Goal: Task Accomplishment & Management: Complete application form

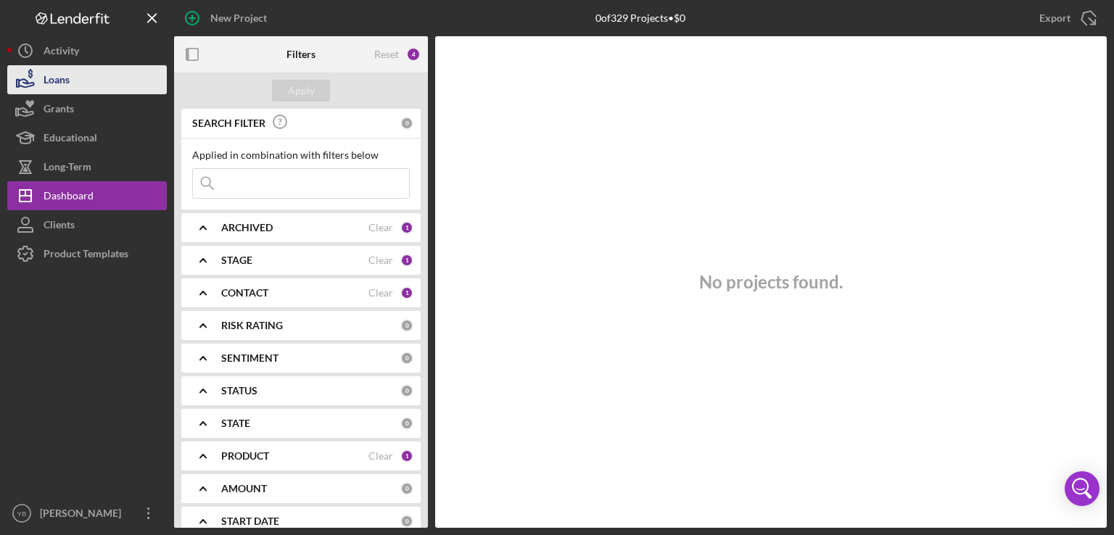
click at [75, 78] on button "Loans" at bounding box center [86, 79] width 159 height 29
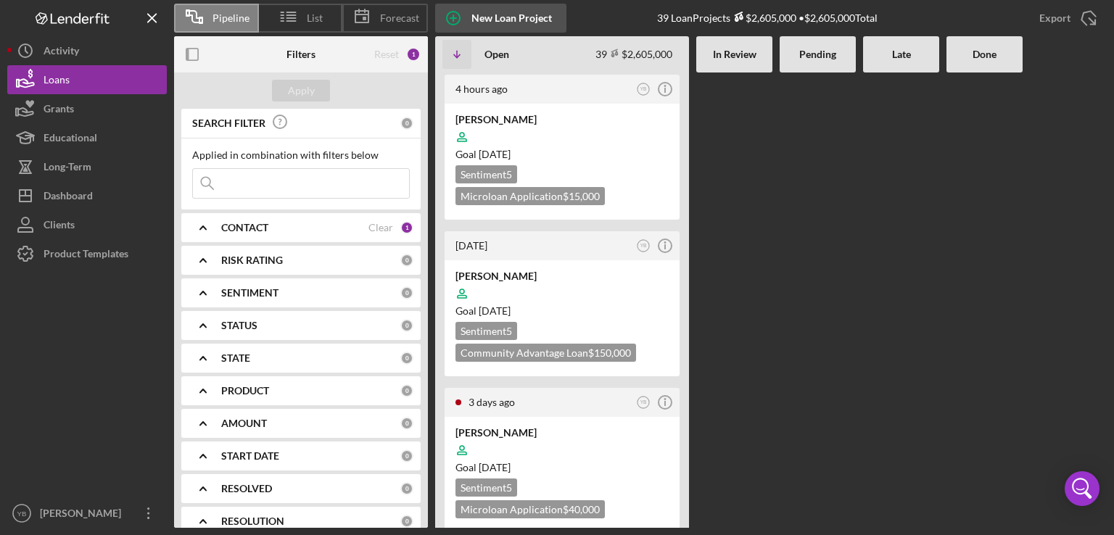
click at [499, 17] on div "New Loan Project" at bounding box center [511, 18] width 80 height 29
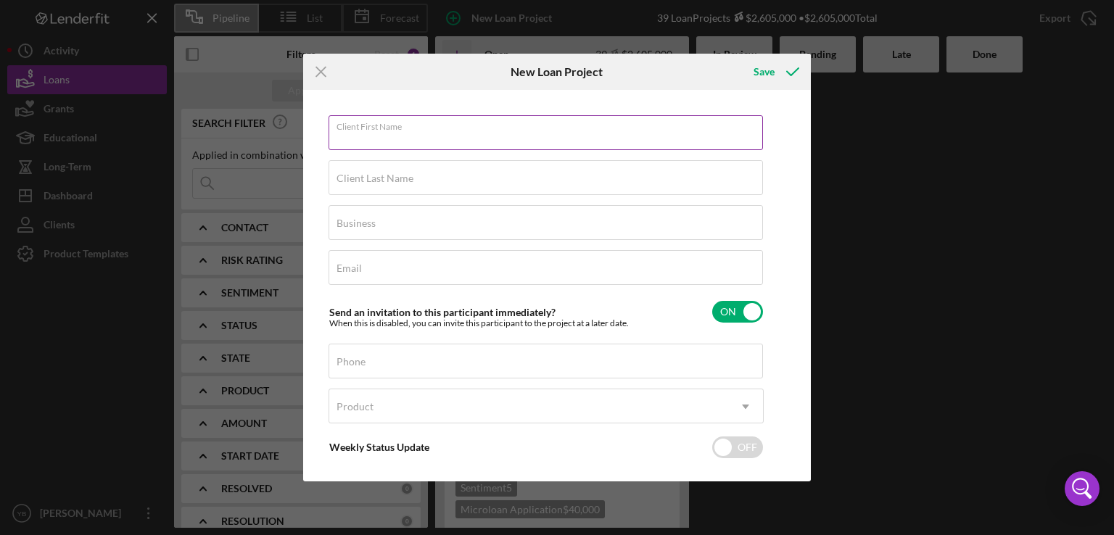
click at [369, 143] on input "Client First Name" at bounding box center [545, 132] width 434 height 35
paste input "Jameel Algibhah"
type input "Jameel"
click at [345, 175] on label "Client Last Name" at bounding box center [374, 179] width 77 height 12
click at [345, 175] on input "Client Last Name" at bounding box center [545, 177] width 434 height 35
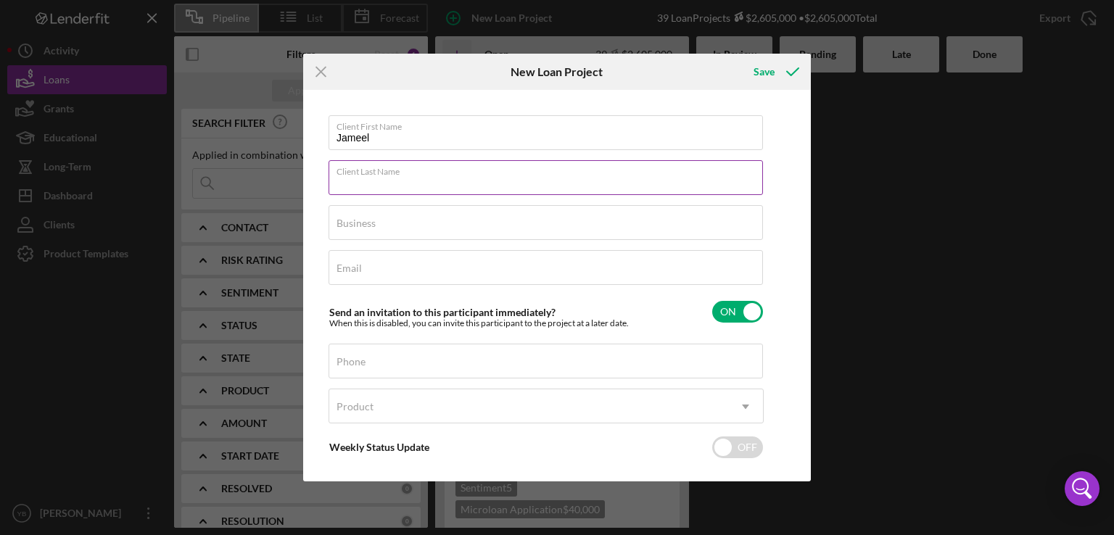
paste input "Jameel Algibhah"
type input "Algibhah"
click at [368, 225] on label "Business" at bounding box center [355, 223] width 39 height 12
click at [368, 225] on input "Business" at bounding box center [545, 222] width 434 height 35
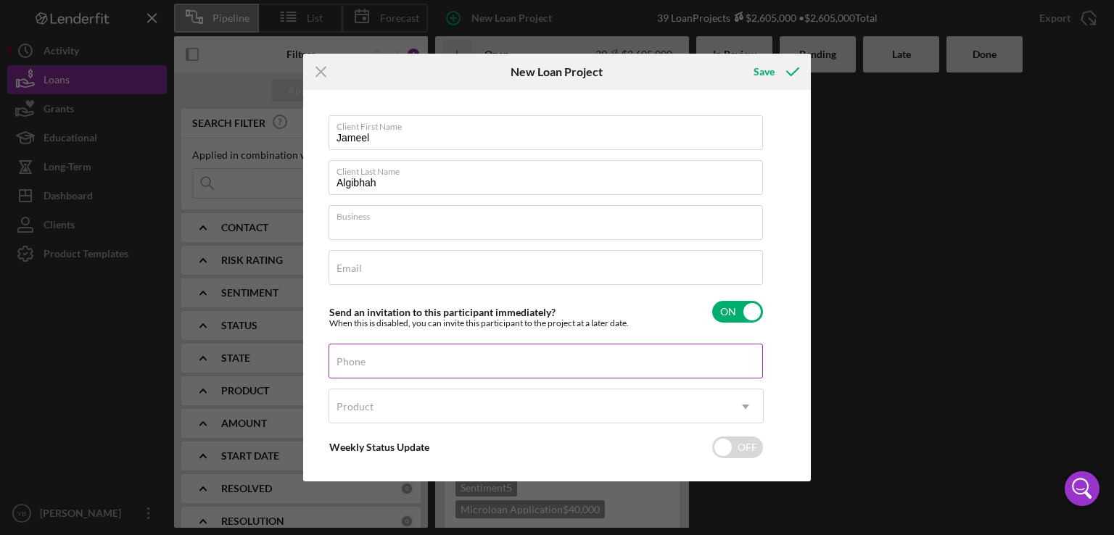
click at [355, 368] on input "Phone" at bounding box center [545, 361] width 434 height 35
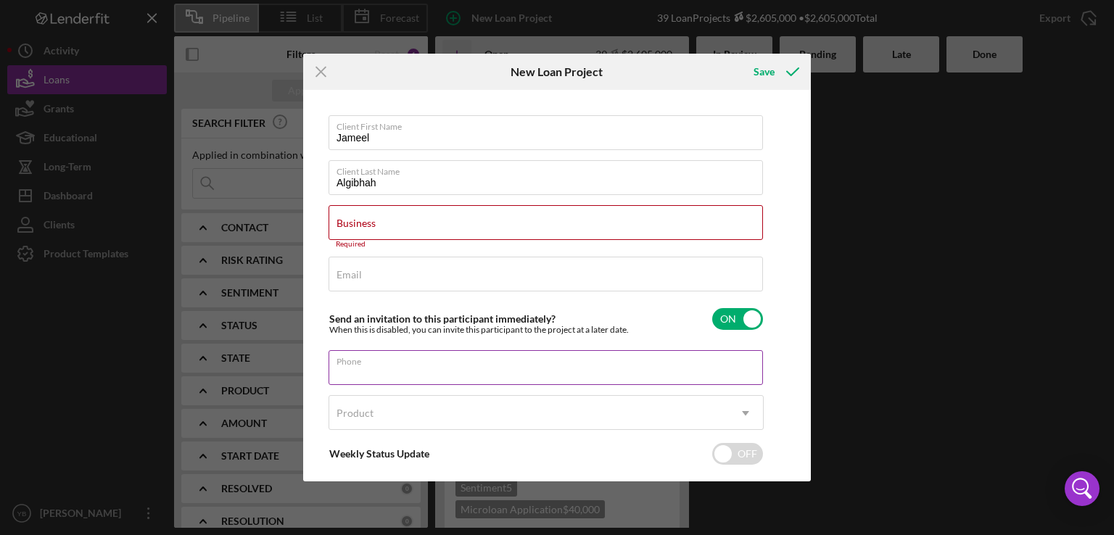
paste input "(929) 526-8228"
type input "(929) 526-8228"
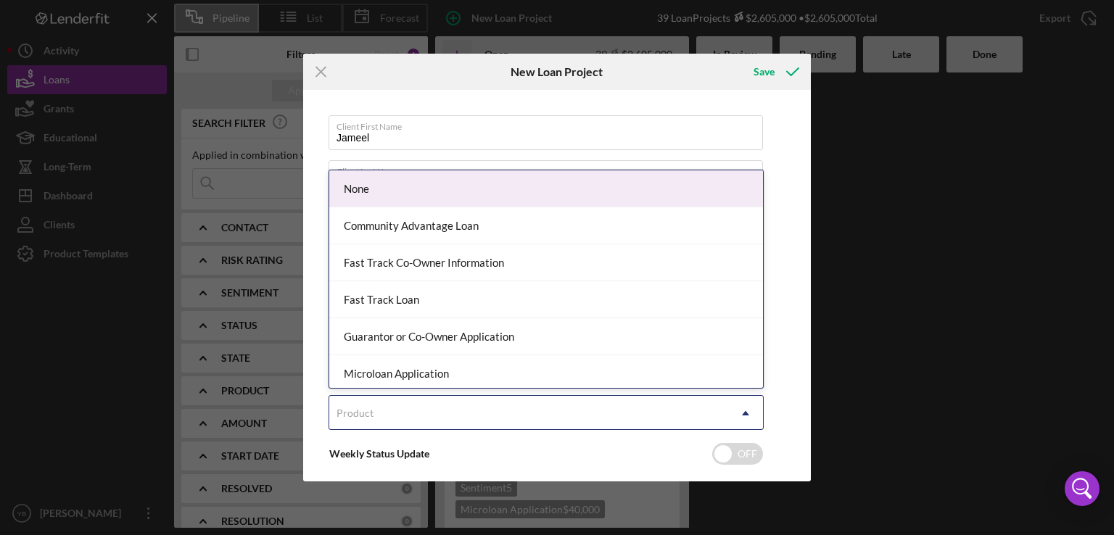
click at [420, 413] on div "Product" at bounding box center [528, 413] width 399 height 33
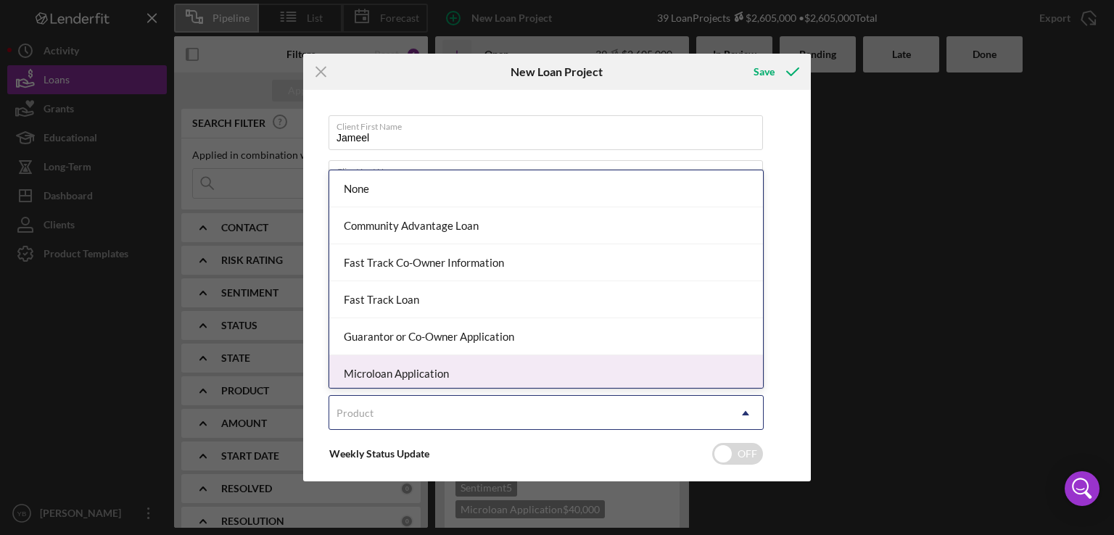
click at [439, 379] on div "Microloan Application" at bounding box center [546, 373] width 434 height 37
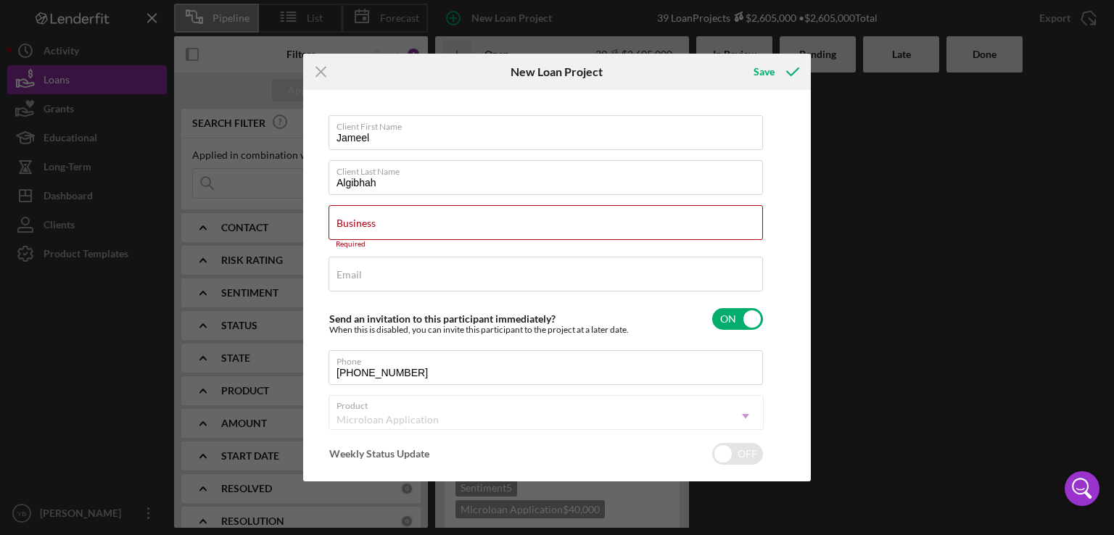
checkbox input "true"
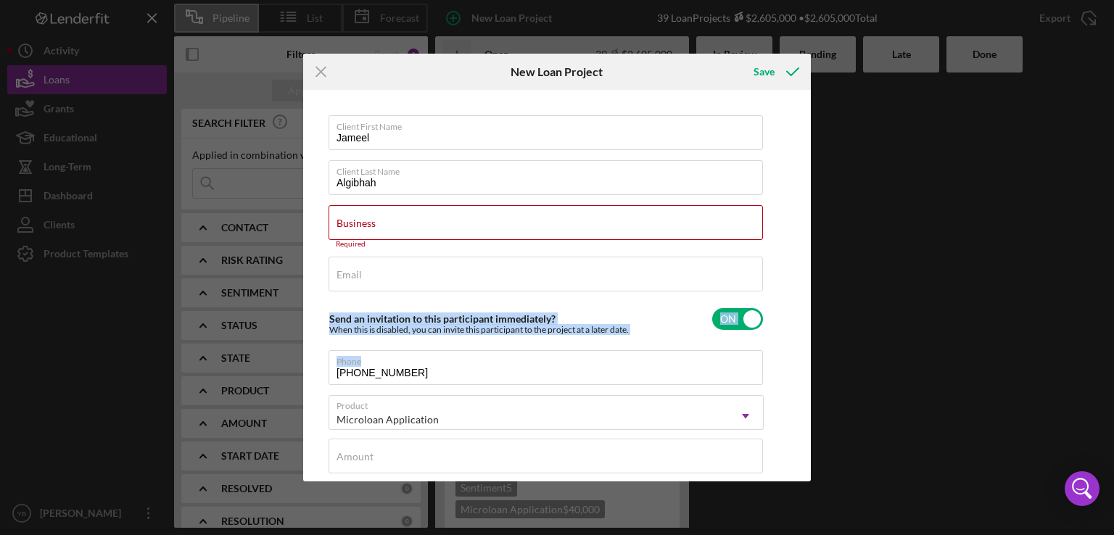
drag, startPoint x: 802, startPoint y: 279, endPoint x: 800, endPoint y: 353, distance: 74.0
click at [800, 353] on div "Client First Name Jameel Client Last Name Algibhah Business Required Email Requ…" at bounding box center [557, 286] width 500 height 384
click at [798, 352] on div "Client First Name Jameel Client Last Name Algibhah Business Required Email Requ…" at bounding box center [557, 286] width 500 height 384
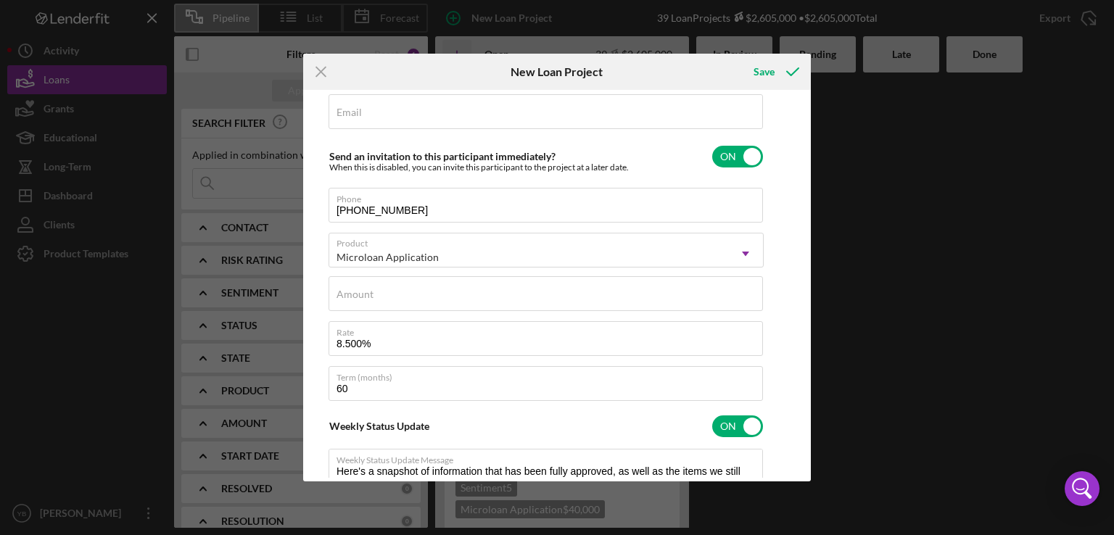
scroll to position [171, 0]
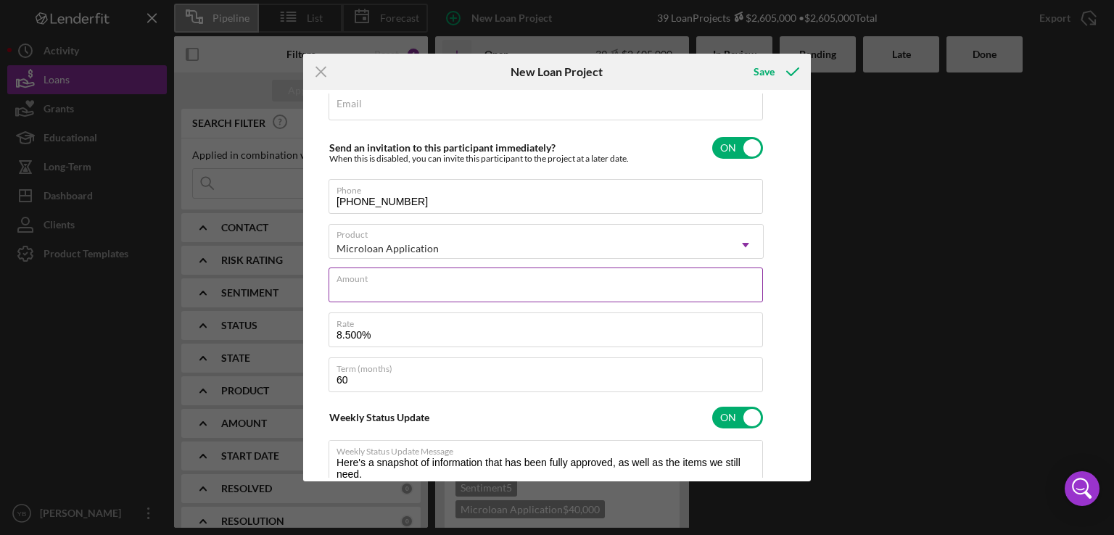
click at [470, 291] on input "Amount" at bounding box center [545, 285] width 434 height 35
type input "$2"
type textarea "Here's a snapshot of information that has been fully approved, as well as the i…"
type input "$20"
type textarea "Here's a snapshot of information that has been fully approved, as well as the i…"
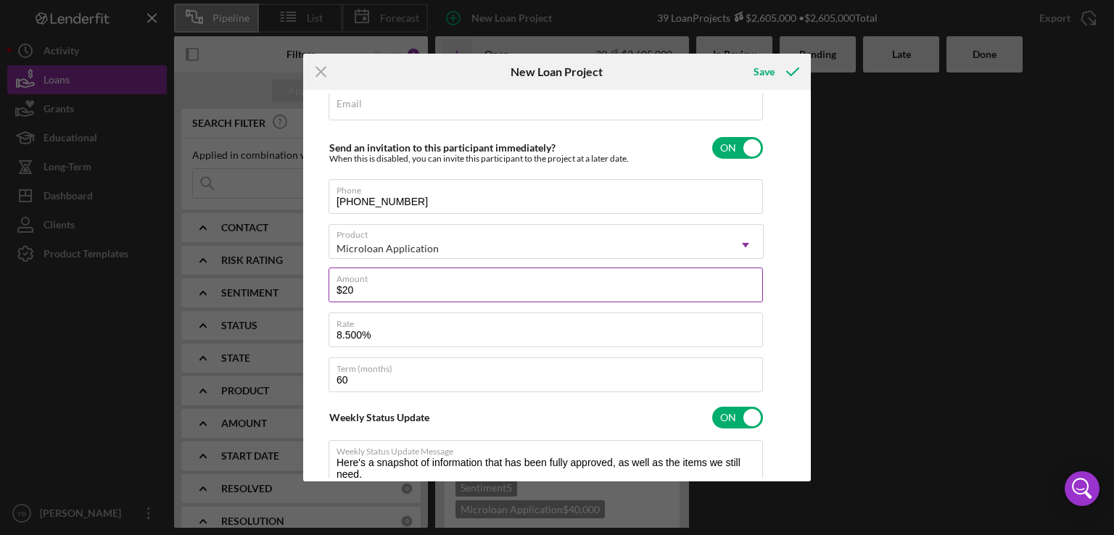
type input "$200"
type textarea "Here's a snapshot of information that has been fully approved, as well as the i…"
type input "$2,000"
type textarea "Here's a snapshot of information that has been fully approved, as well as the i…"
type input "$20,000"
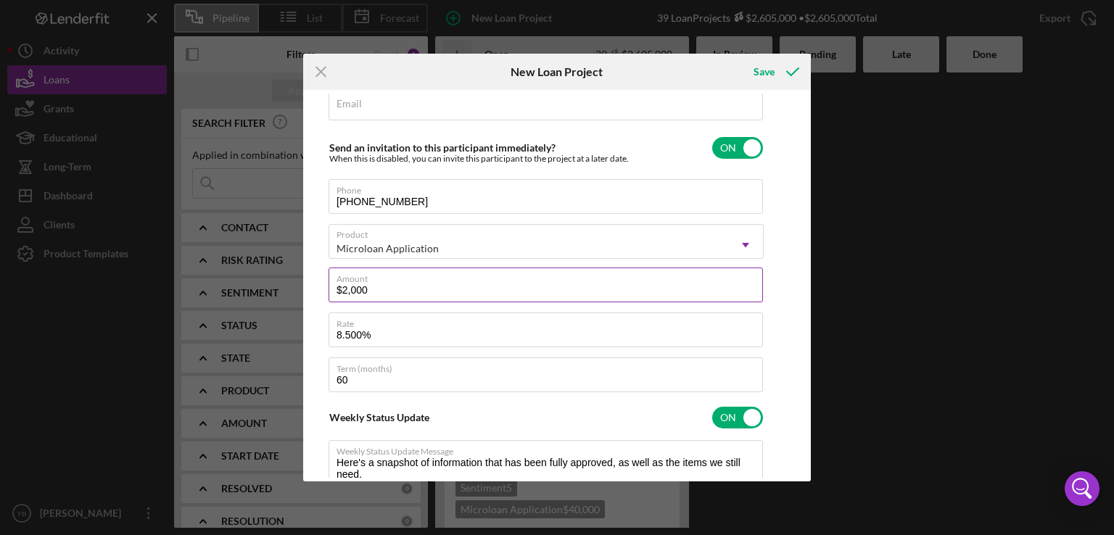
type textarea "Here's a snapshot of information that has been fully approved, as well as the i…"
type input "$20,000"
type textarea "Here's a snapshot of information that has been fully approved, as well as the i…"
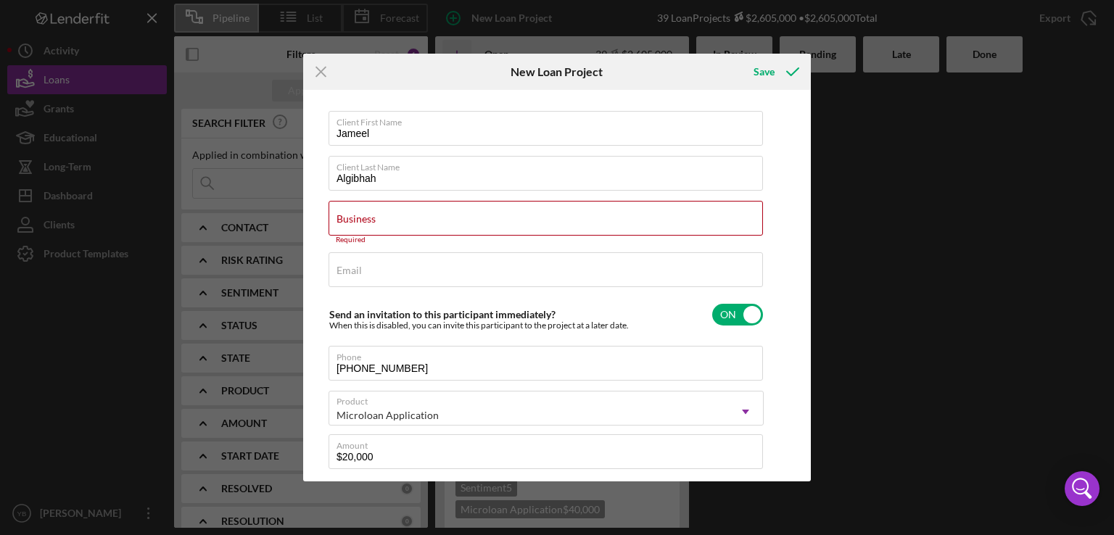
scroll to position [0, 0]
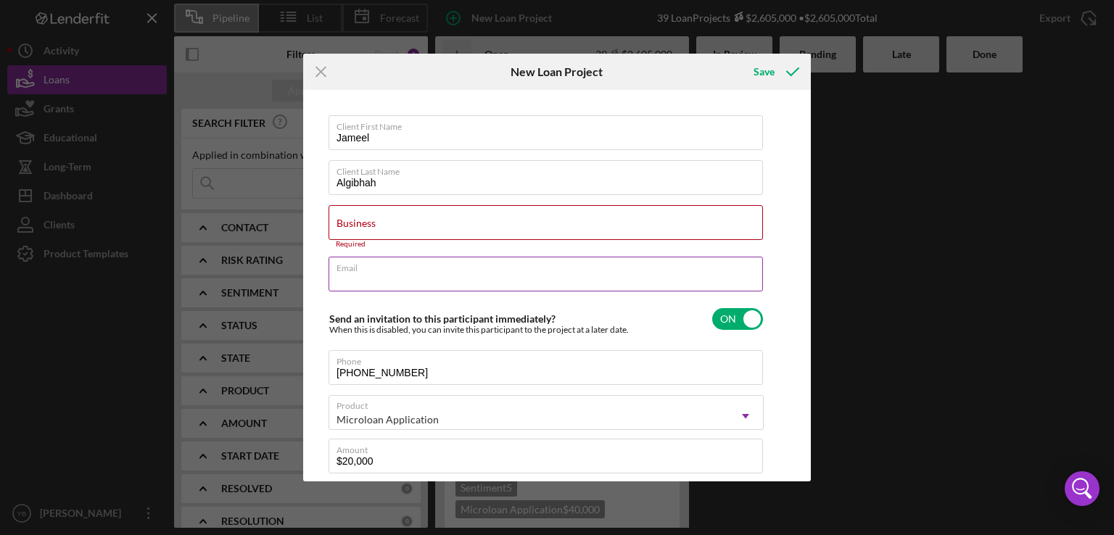
click at [383, 278] on input "Email" at bounding box center [545, 274] width 434 height 35
paste input "jameel04@gmail.com"
type input "jameel04@gmail.com"
type textarea "Here's a snapshot of information that has been fully approved, as well as the i…"
type input "jameel04@gmail.com"
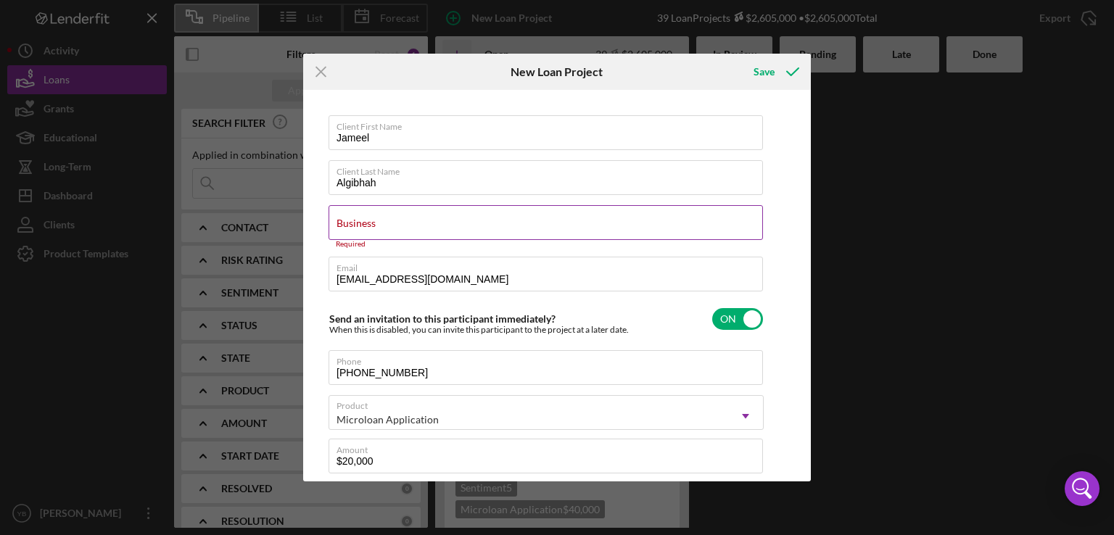
type textarea "Here's a snapshot of information that has been fully approved, as well as the i…"
click at [354, 225] on label "Business" at bounding box center [355, 223] width 39 height 12
click at [354, 225] on input "Business" at bounding box center [545, 222] width 434 height 35
paste input "975 [PERSON_NAME] deli and grocery corp"
type input "975 [PERSON_NAME] deli and grocery corp"
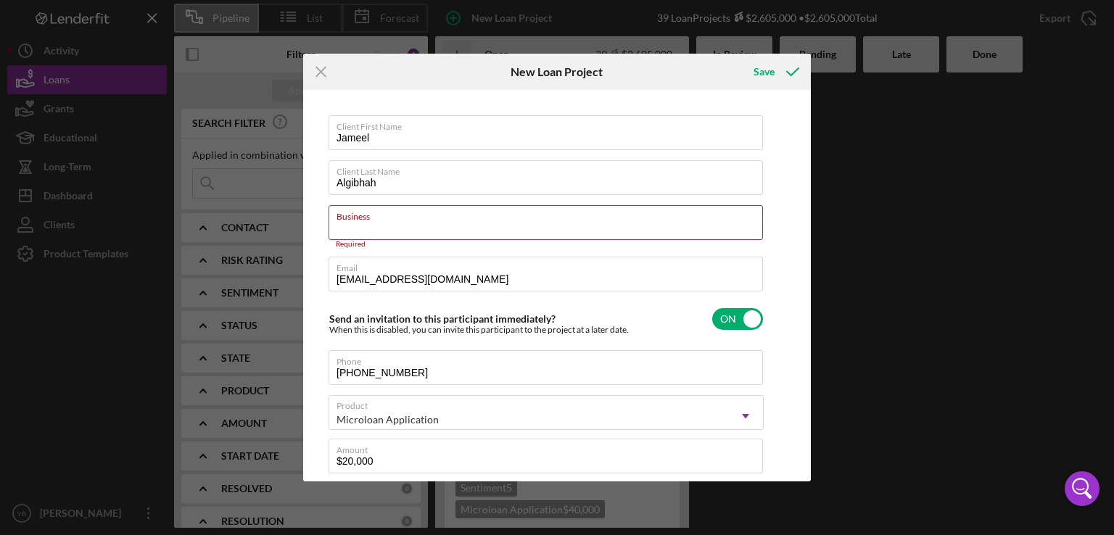
type textarea "Here's a snapshot of information that has been fully approved, as well as the i…"
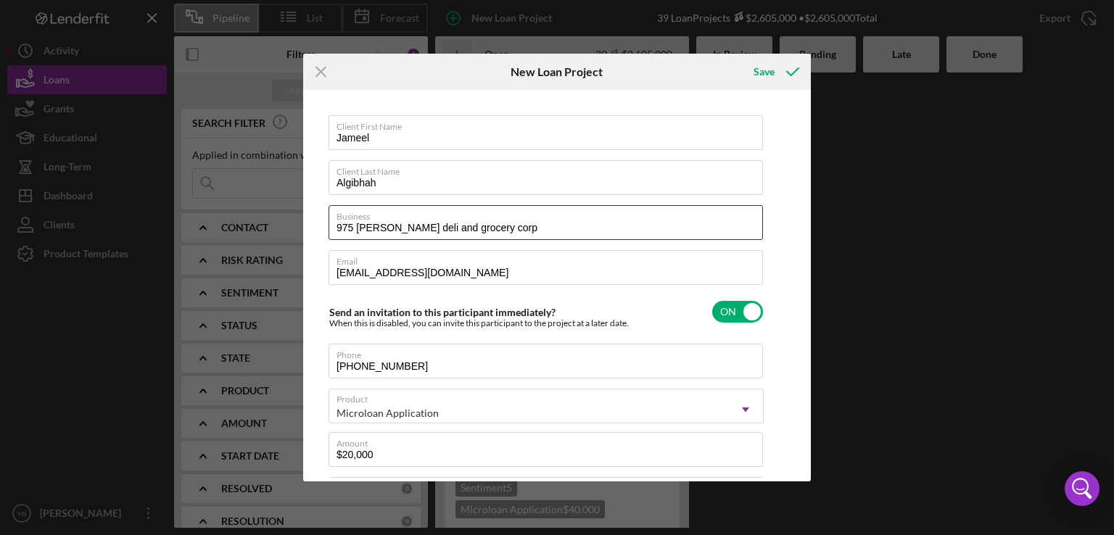
type input "975 [PERSON_NAME] deli and grocery corp"
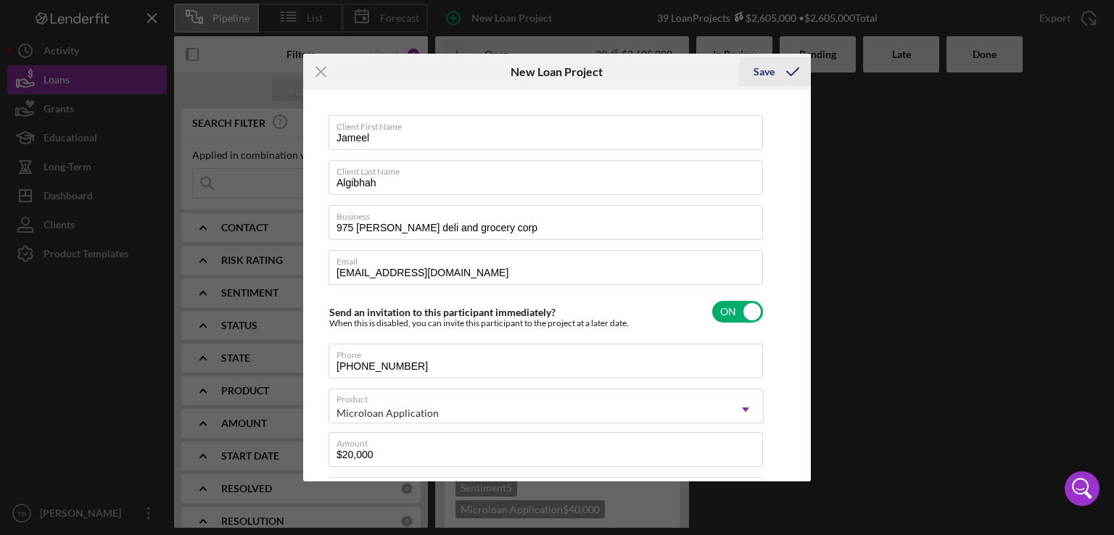
click at [777, 71] on icon "submit" at bounding box center [792, 72] width 36 height 36
type textarea "Here's a snapshot of information that has been fully approved, as well as the i…"
checkbox input "false"
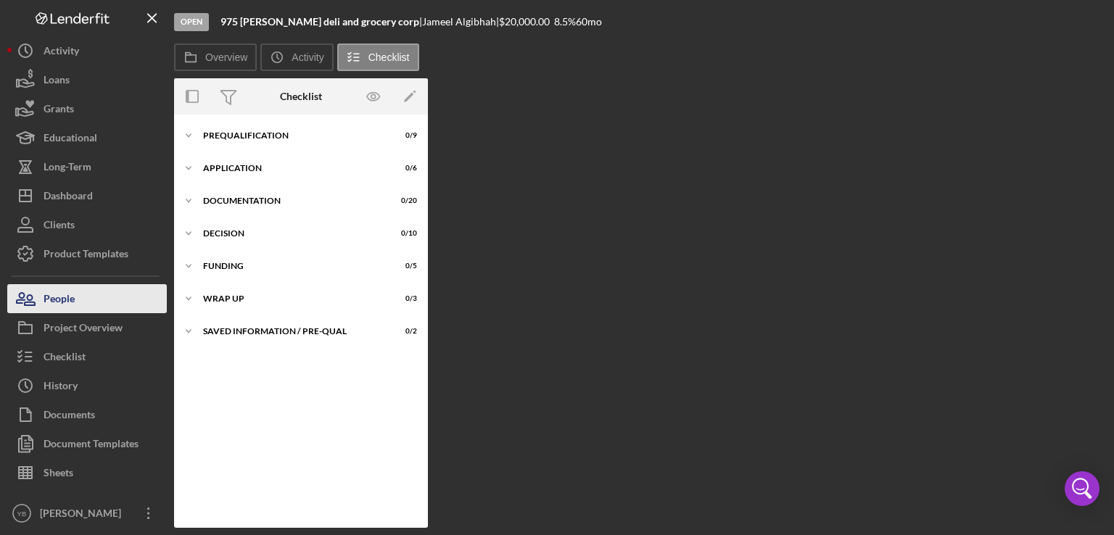
click at [51, 296] on div "People" at bounding box center [58, 300] width 31 height 33
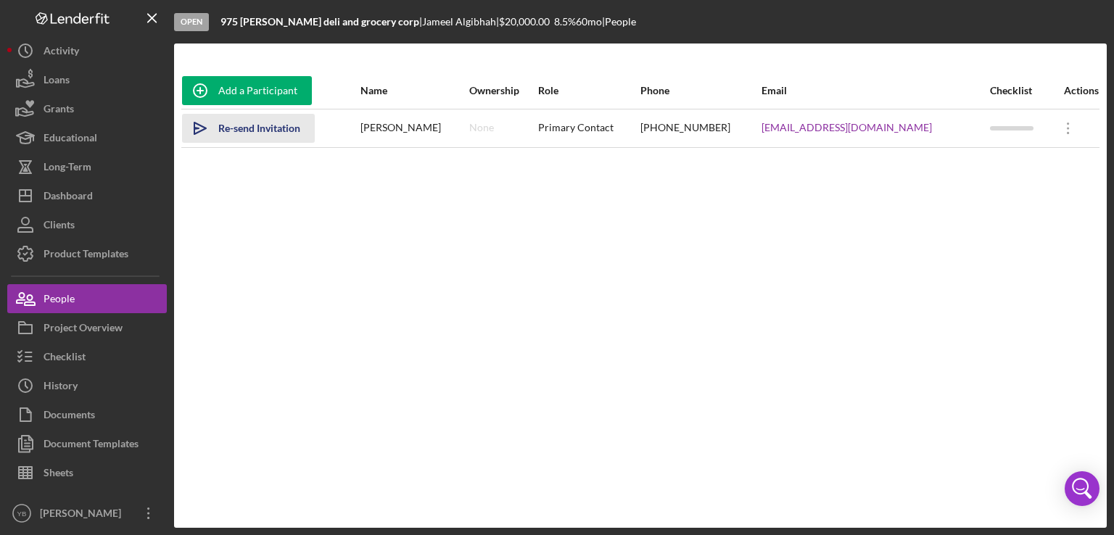
click at [267, 120] on div "Re-send Invitation" at bounding box center [259, 128] width 82 height 29
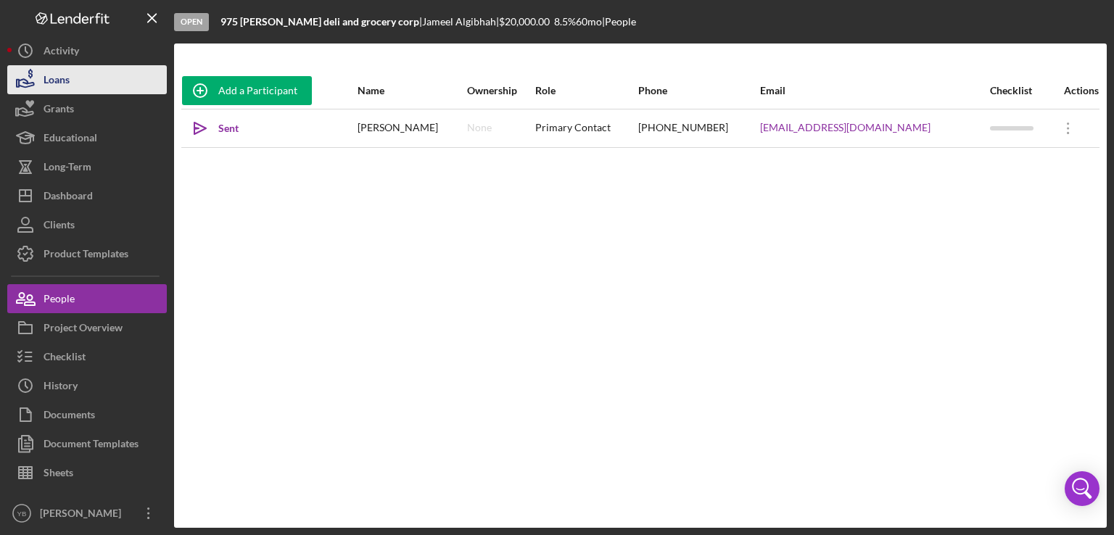
click at [69, 82] on div "Loans" at bounding box center [56, 81] width 26 height 33
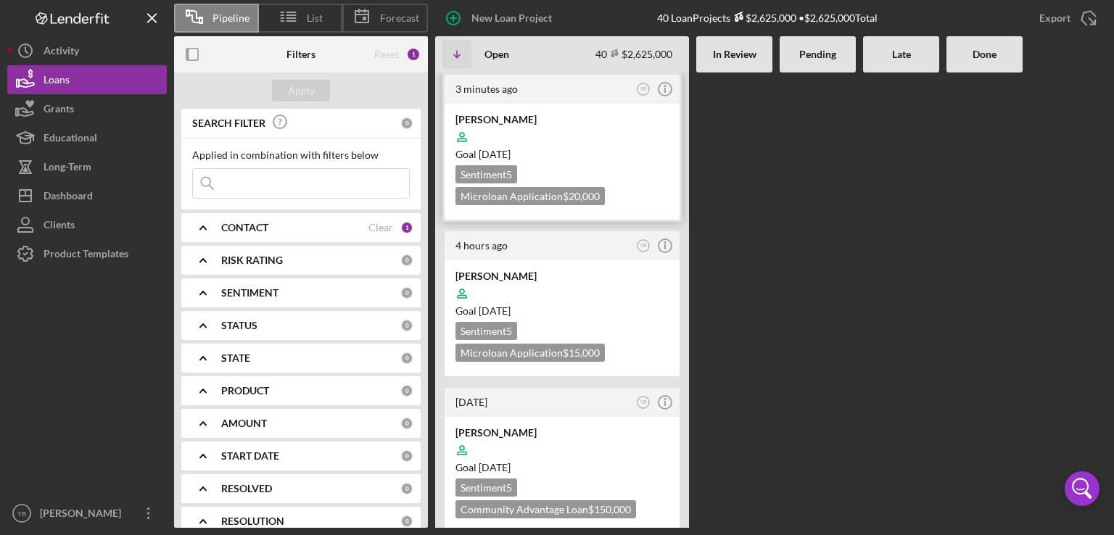
click at [539, 123] on div at bounding box center [561, 137] width 213 height 28
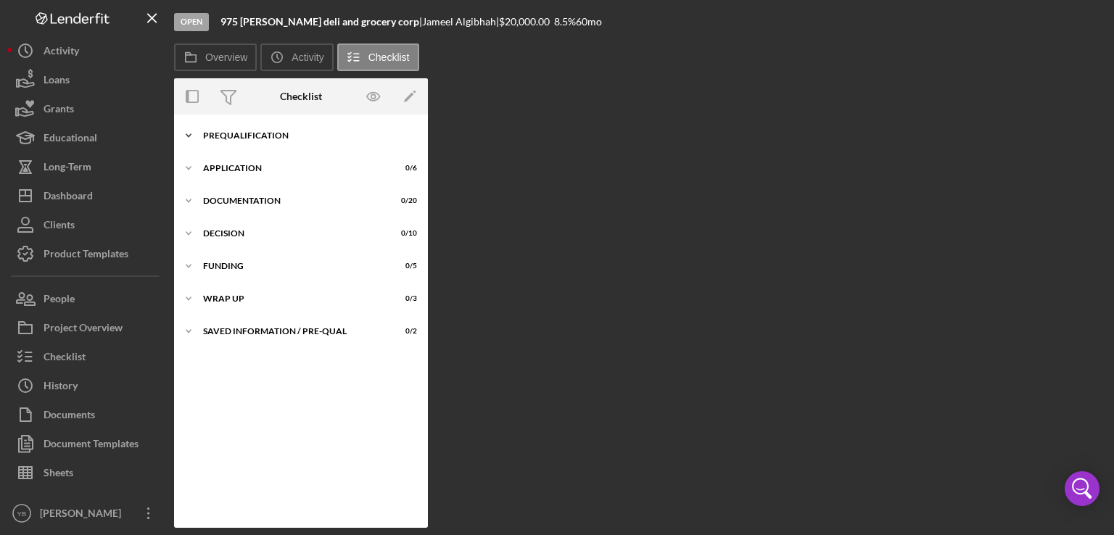
click at [281, 134] on div "Prequalification" at bounding box center [306, 135] width 207 height 9
click at [229, 142] on div "Icon/Expander Prequalification 0 / 9" at bounding box center [301, 135] width 254 height 29
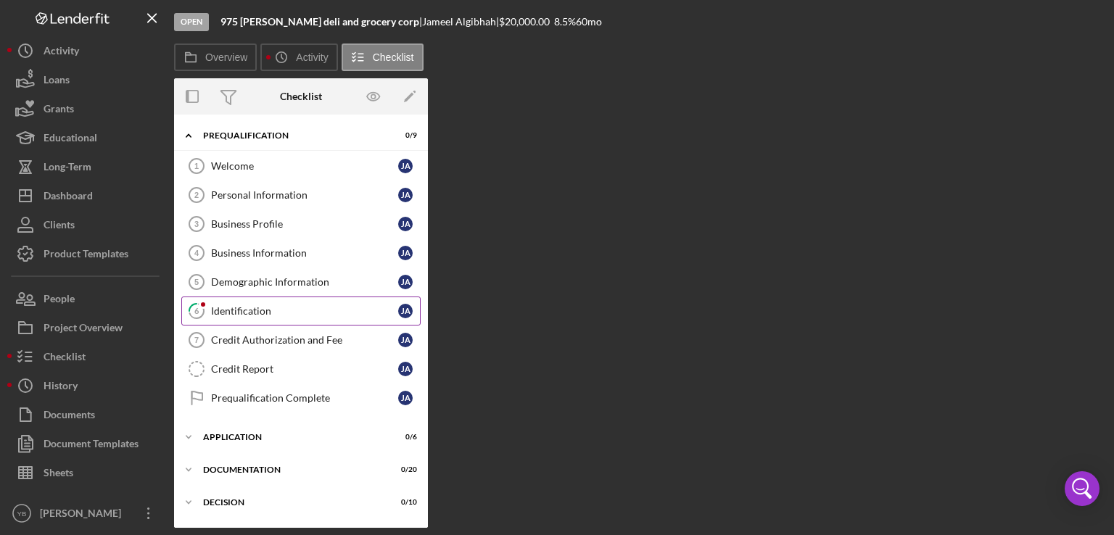
click at [253, 305] on div "Identification" at bounding box center [304, 311] width 187 height 12
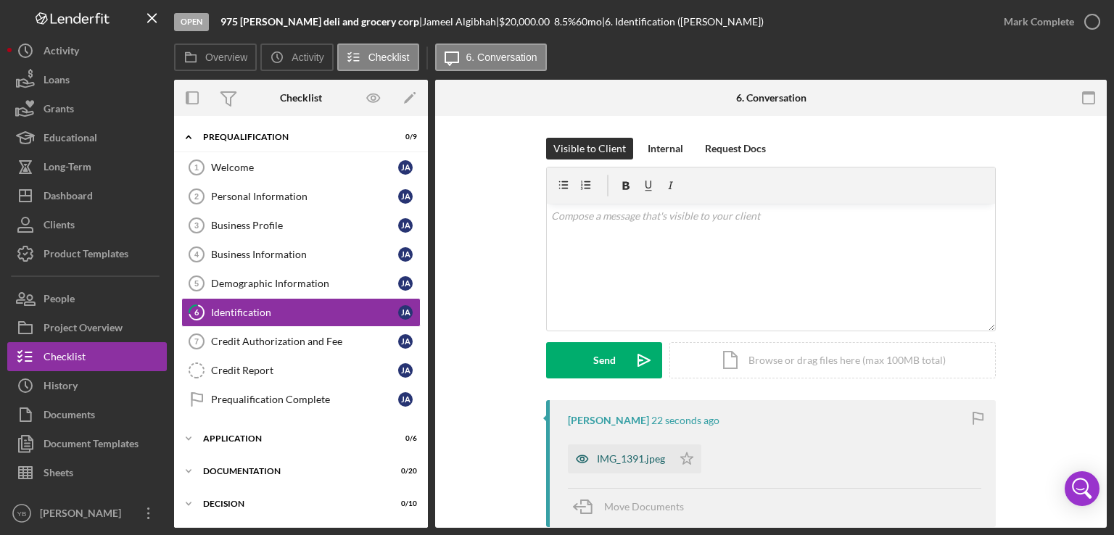
click at [629, 457] on div "IMG_1391.jpeg" at bounding box center [631, 459] width 68 height 12
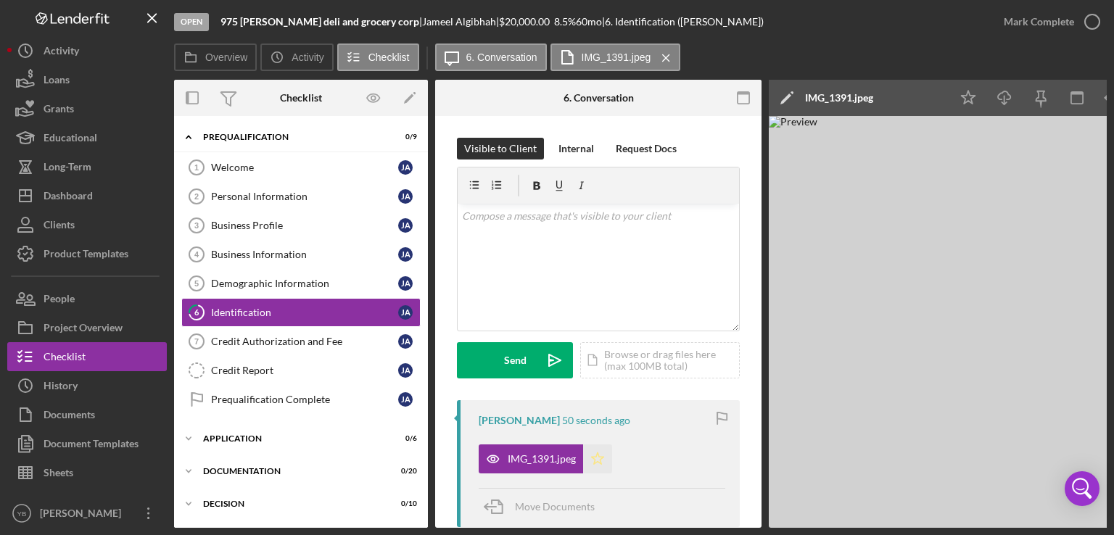
click at [597, 459] on icon "Icon/Star" at bounding box center [597, 458] width 29 height 29
drag, startPoint x: 457, startPoint y: 22, endPoint x: 381, endPoint y: 20, distance: 75.4
click at [381, 20] on div "975 [PERSON_NAME] deli and grocery corp | [PERSON_NAME] | $20,000.00 8.5 % 60 m…" at bounding box center [491, 22] width 543 height 12
copy div "[PERSON_NAME]"
click at [931, 268] on img at bounding box center [985, 322] width 435 height 412
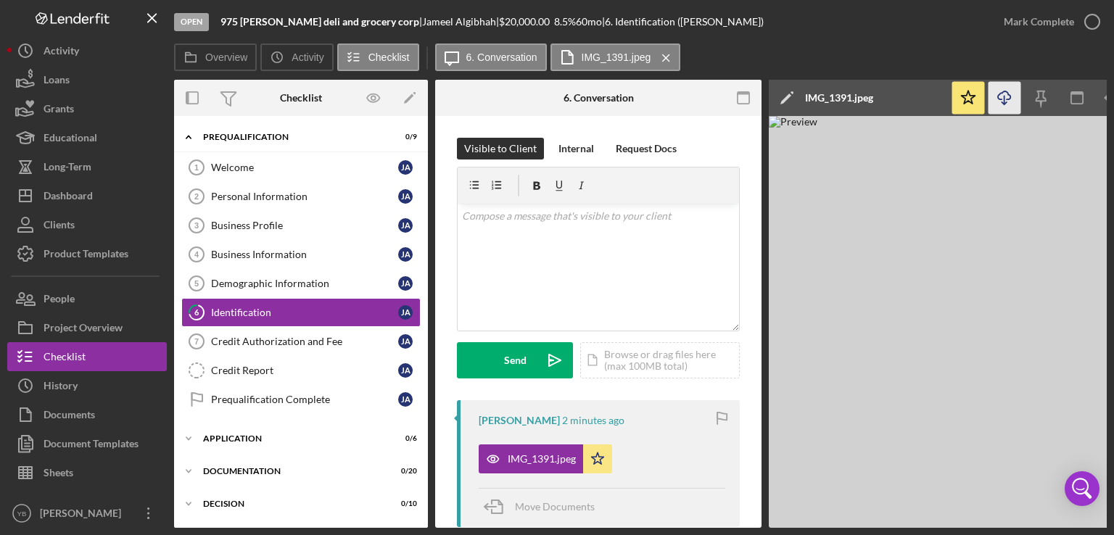
click at [1004, 99] on line "button" at bounding box center [1004, 100] width 0 height 8
click at [969, 91] on icon "Icon/Star" at bounding box center [968, 98] width 33 height 33
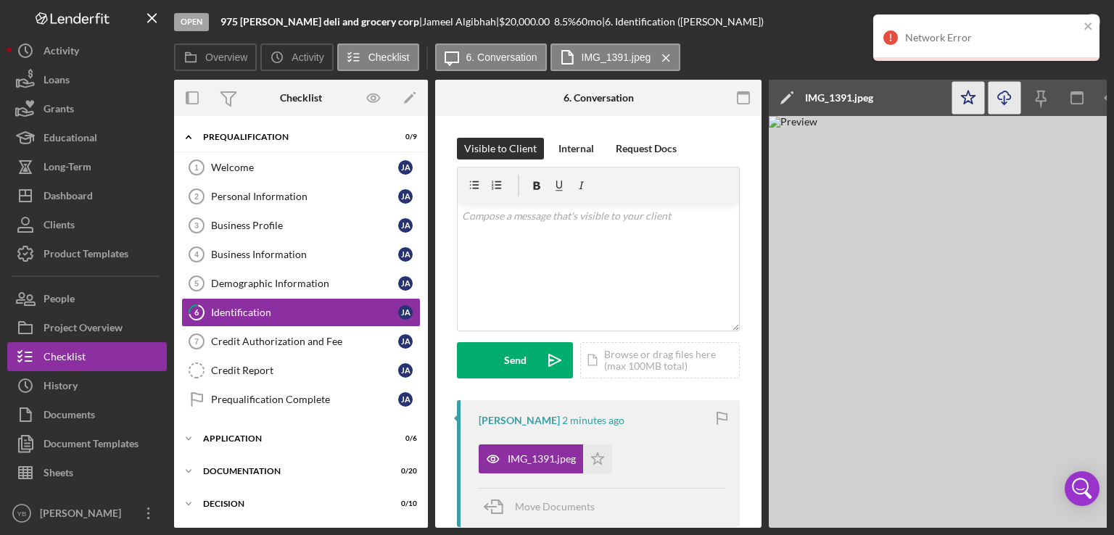
click at [807, 306] on img at bounding box center [985, 322] width 435 height 412
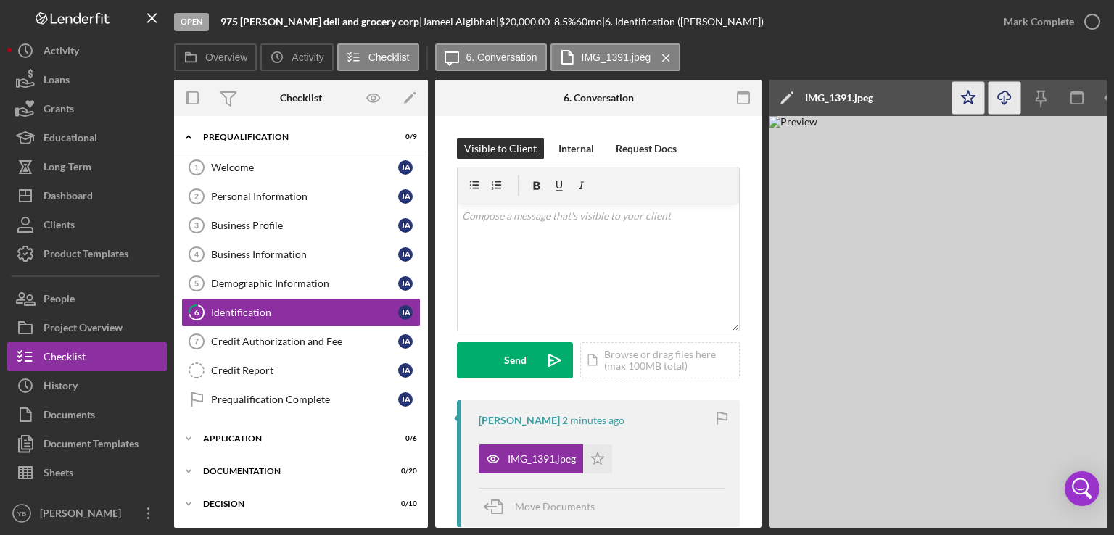
click at [1004, 100] on line "button" at bounding box center [1004, 100] width 0 height 8
click at [998, 101] on icon "Icon/Download" at bounding box center [1004, 98] width 33 height 33
click at [898, 247] on img at bounding box center [985, 322] width 435 height 412
click at [1003, 97] on icon "Icon/Download" at bounding box center [1004, 98] width 33 height 33
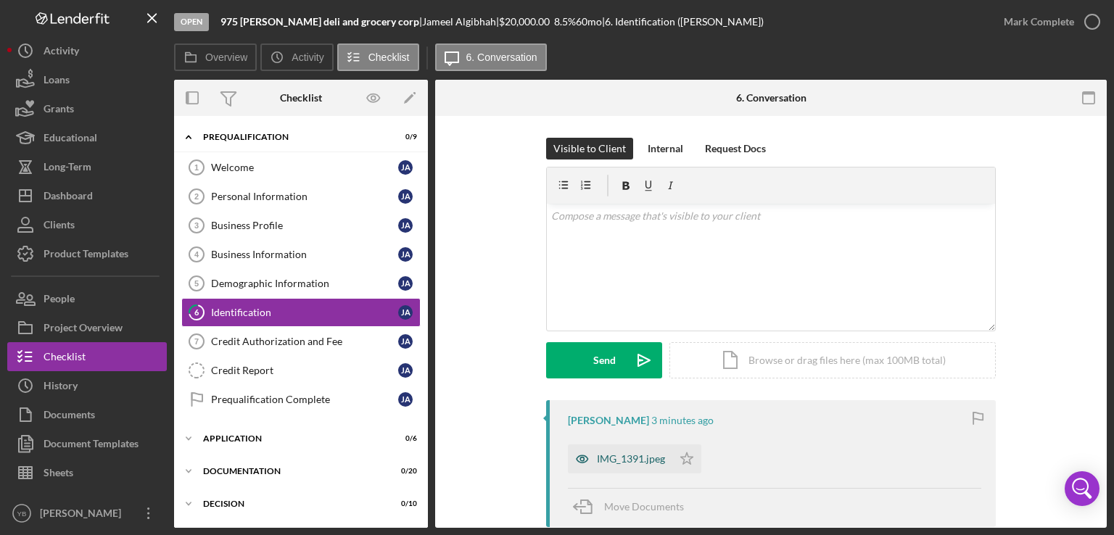
click at [615, 457] on div "IMG_1391.jpeg" at bounding box center [631, 459] width 68 height 12
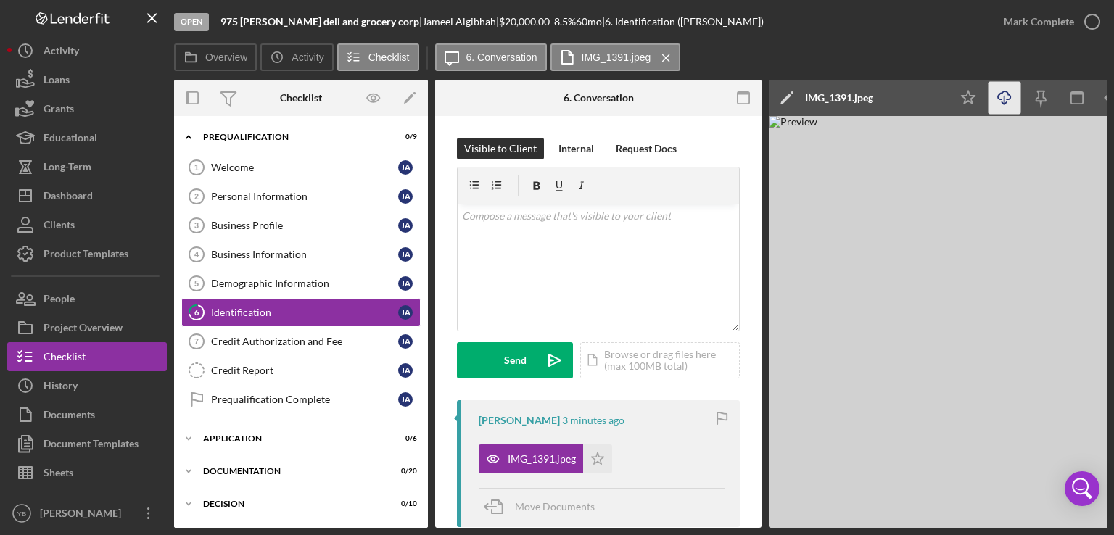
click at [1000, 99] on icon "button" at bounding box center [1004, 95] width 12 height 8
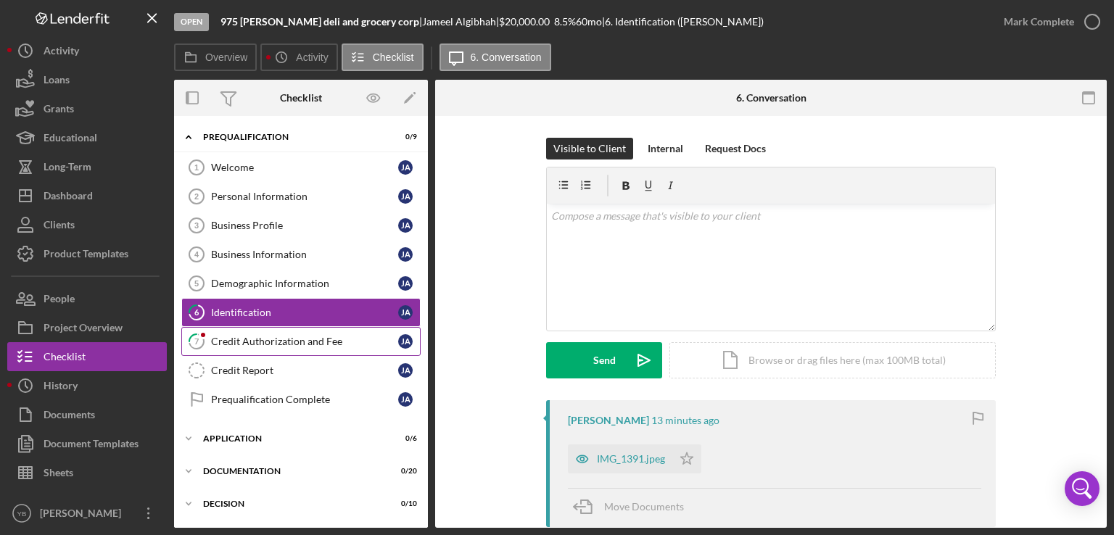
click at [281, 344] on div "Credit Authorization and Fee" at bounding box center [304, 342] width 187 height 12
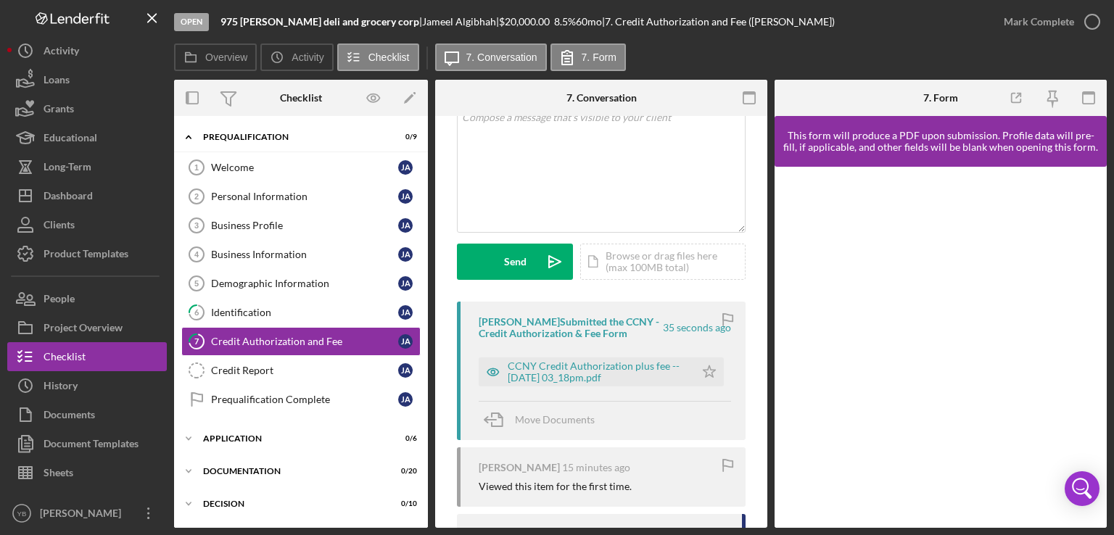
scroll to position [99, 0]
click at [707, 375] on polygon "button" at bounding box center [709, 371] width 12 height 12
